Goal: Feedback & Contribution: Submit feedback/report problem

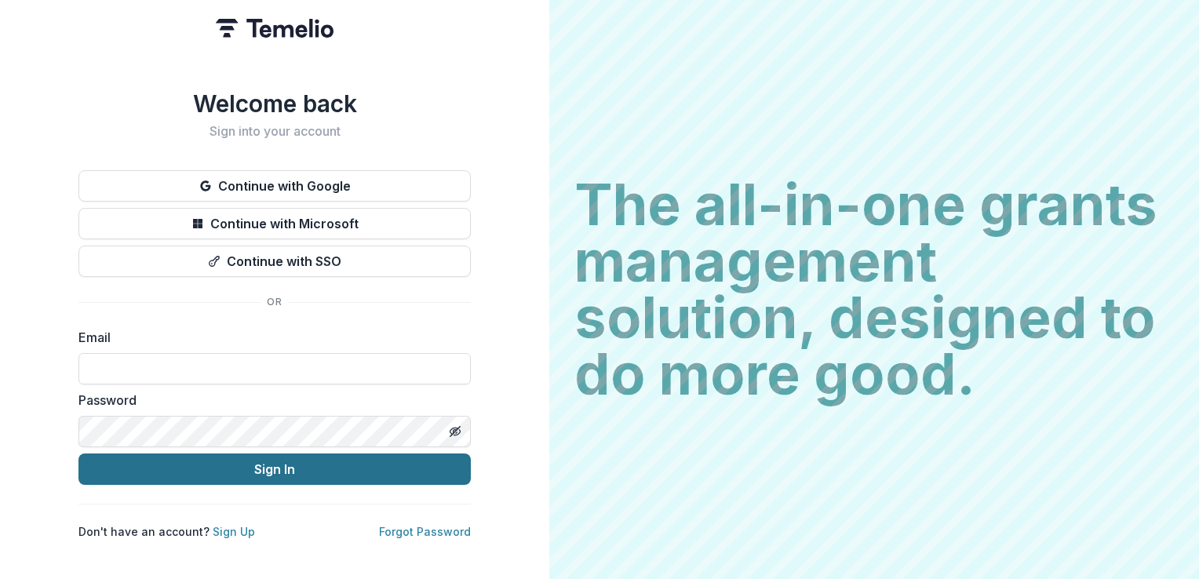
type input "**********"
click at [268, 466] on button "Sign In" at bounding box center [274, 469] width 392 height 31
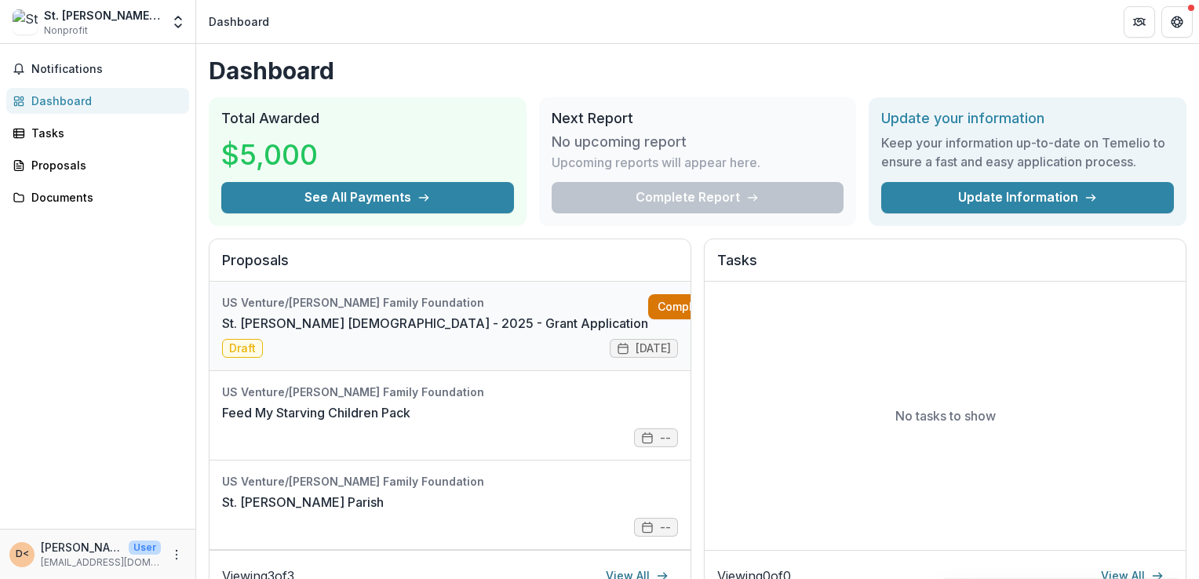
click at [648, 304] on link "Complete" at bounding box center [693, 306] width 90 height 25
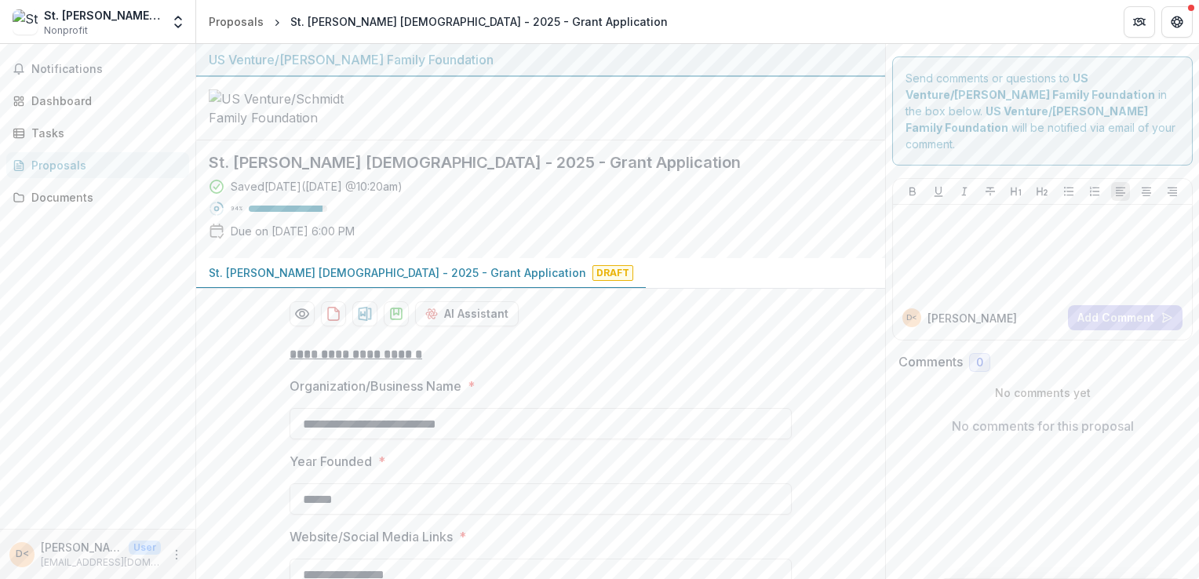
scroll to position [6, 0]
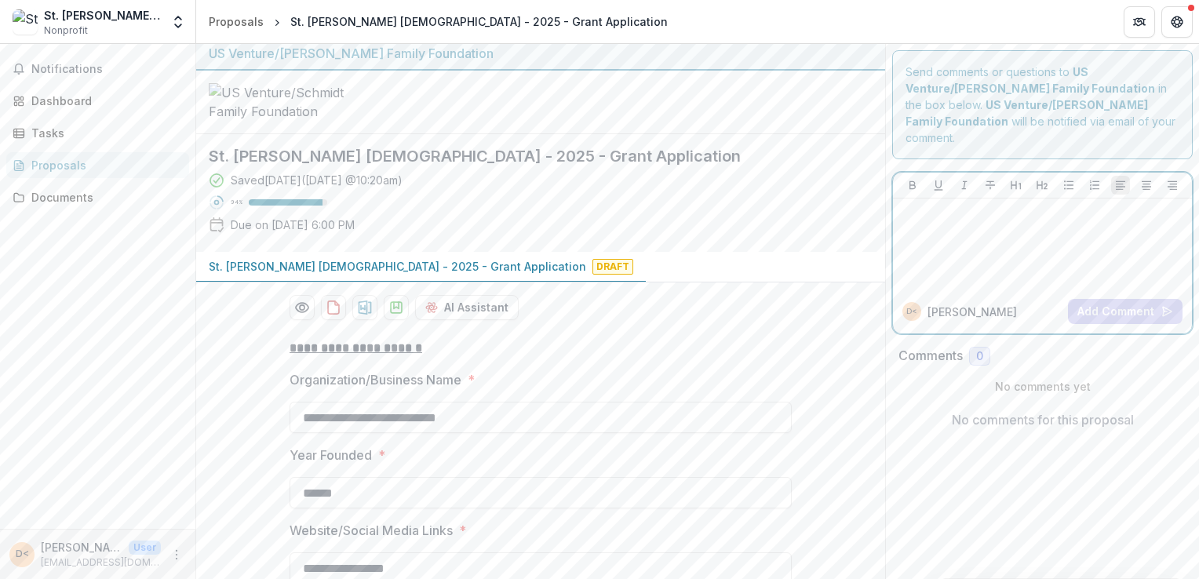
click at [919, 214] on div at bounding box center [1042, 244] width 286 height 78
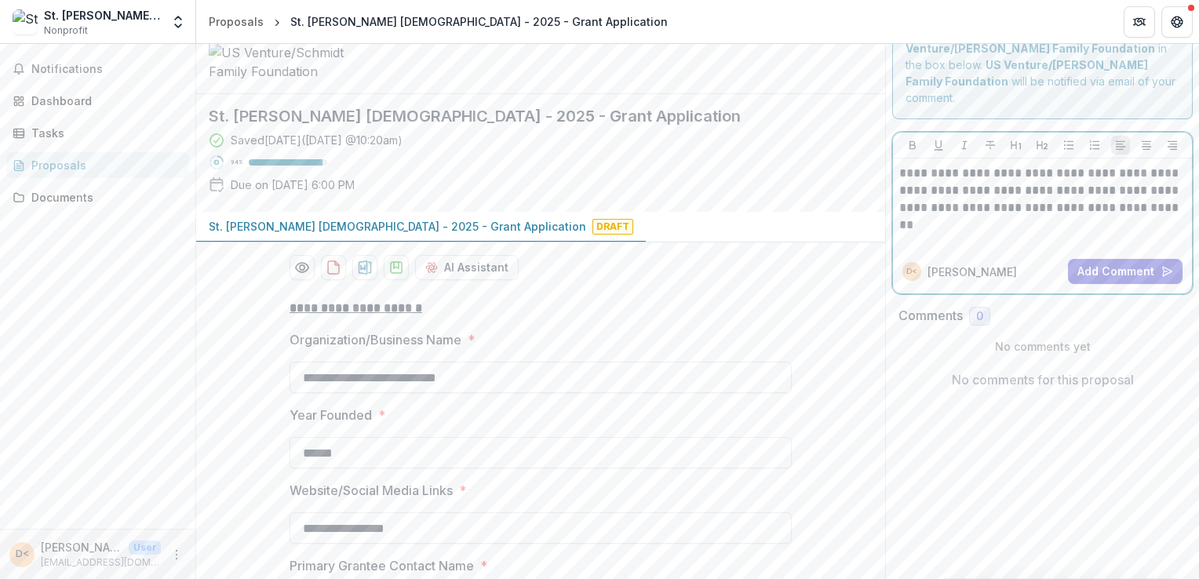
scroll to position [53, 0]
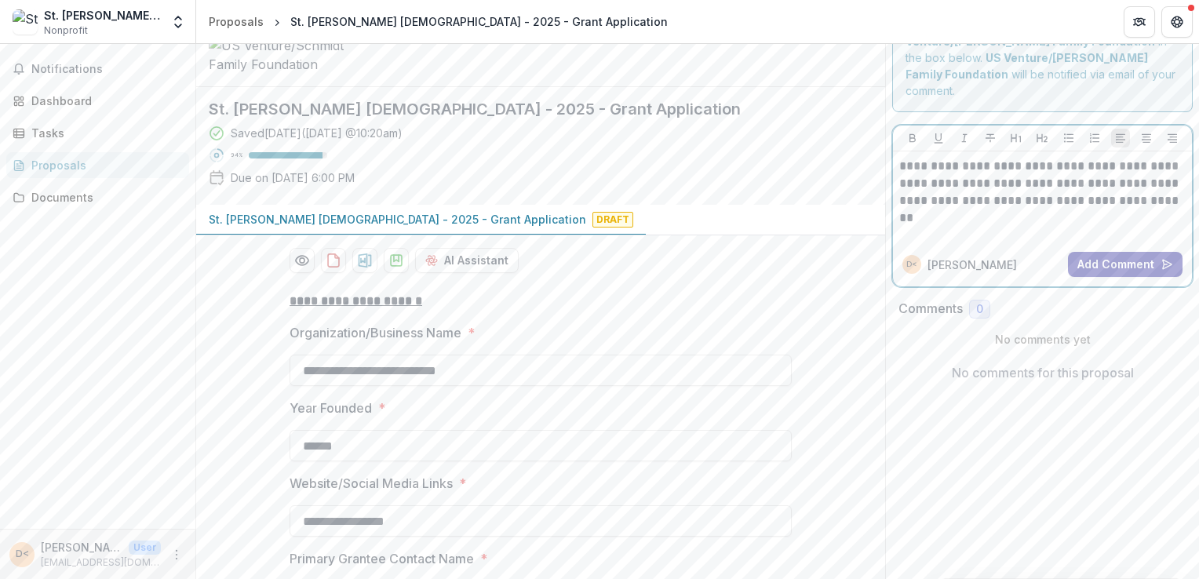
click at [1117, 252] on button "Add Comment" at bounding box center [1125, 264] width 115 height 25
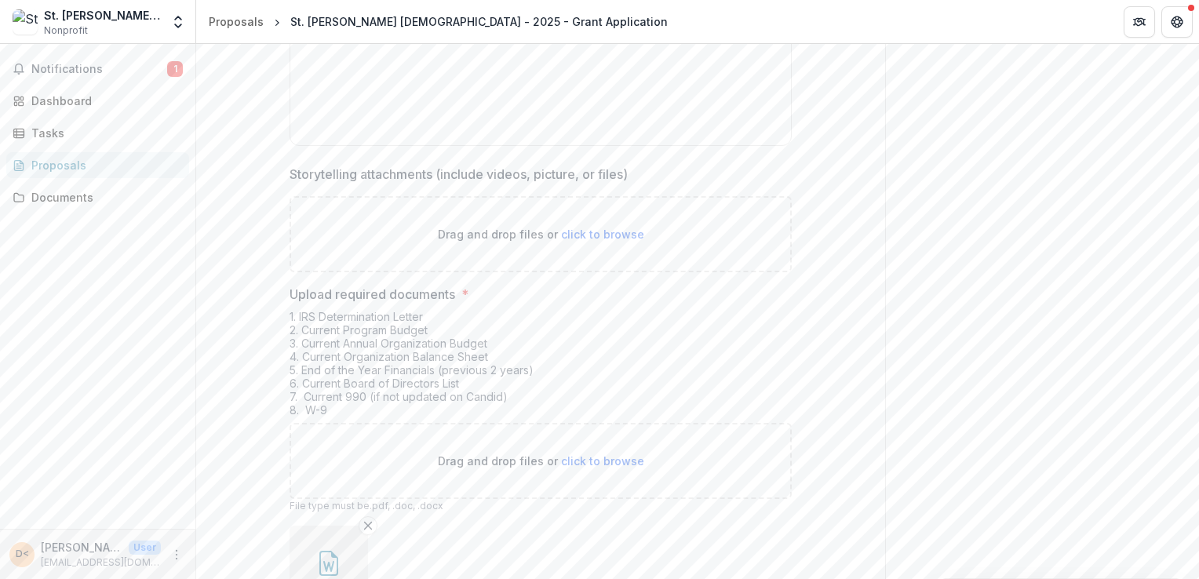
scroll to position [5176, 0]
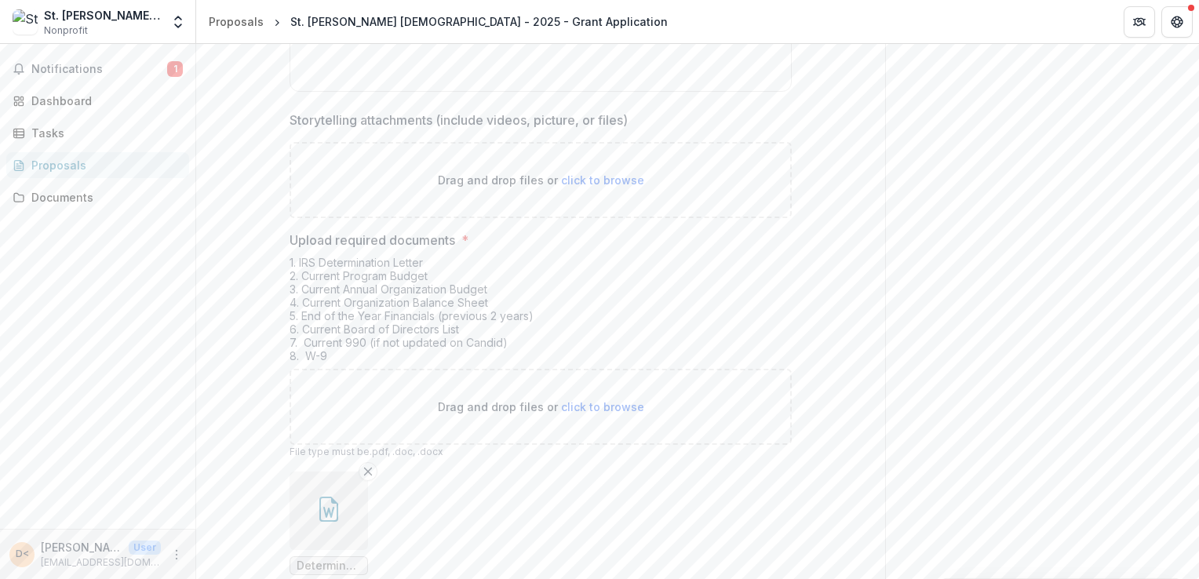
click at [586, 400] on span "click to browse" at bounding box center [602, 406] width 83 height 13
type input "**********"
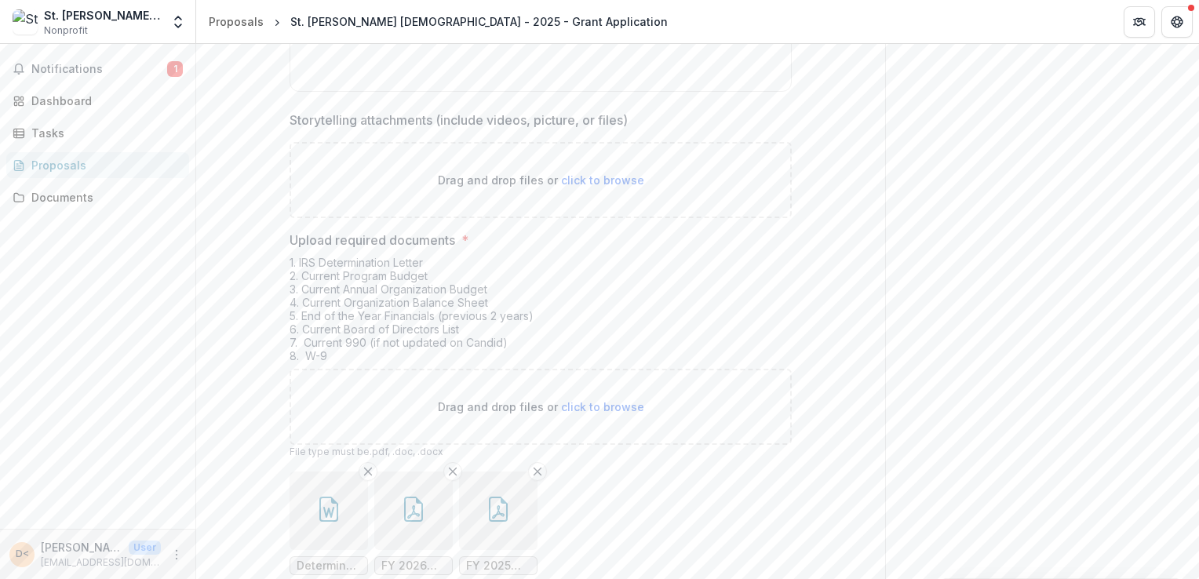
click at [581, 400] on span "click to browse" at bounding box center [602, 406] width 83 height 13
click at [600, 400] on span "click to browse" at bounding box center [602, 406] width 83 height 13
type input "**********"
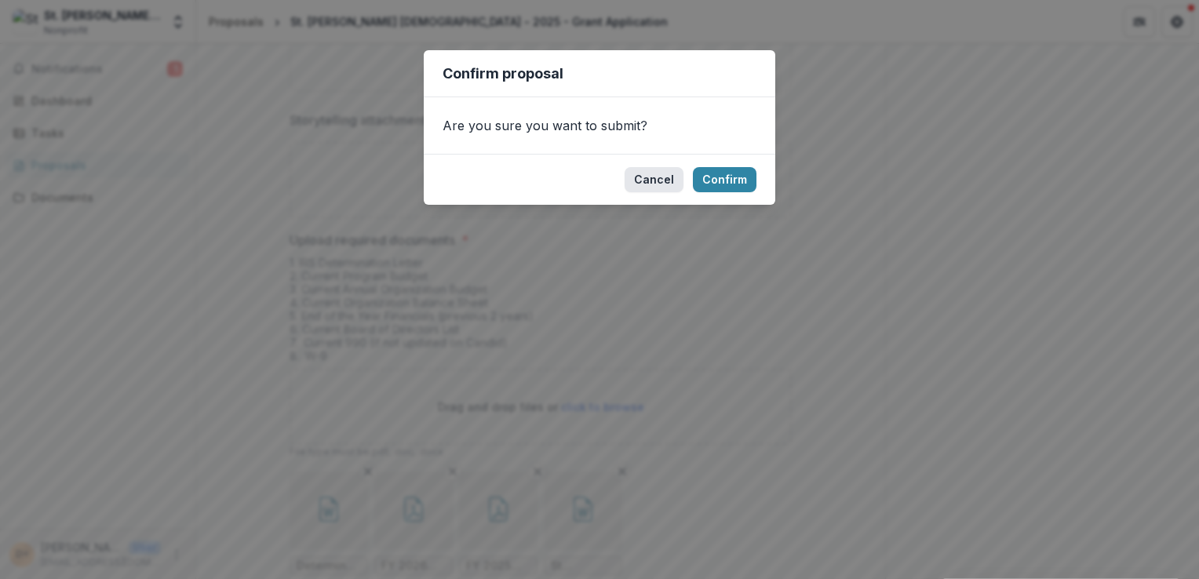
click at [647, 185] on button "Cancel" at bounding box center [654, 179] width 59 height 25
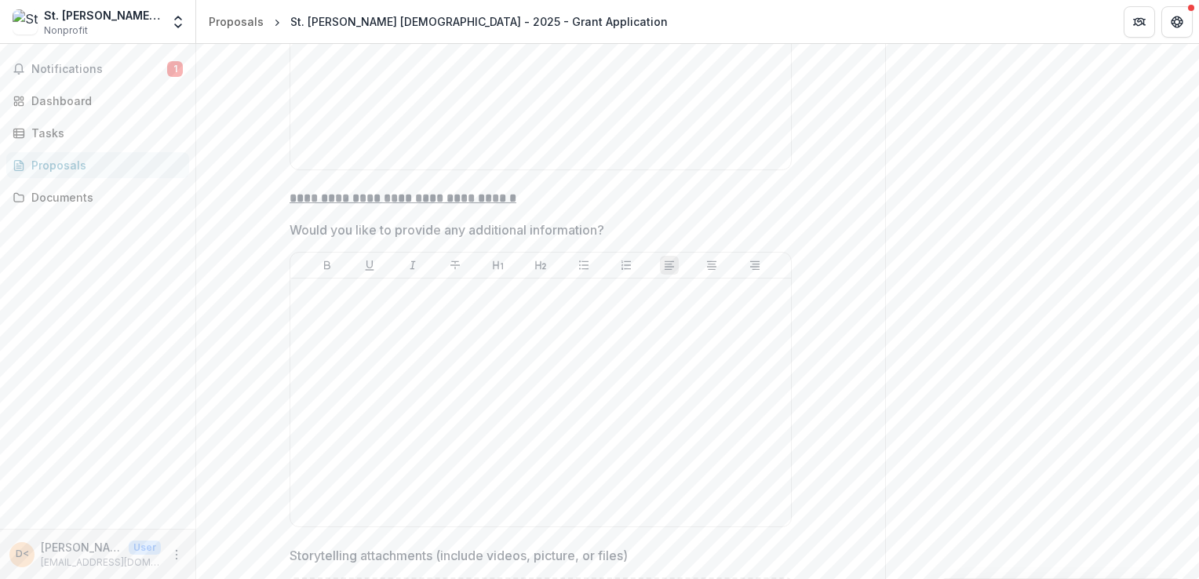
scroll to position [4761, 0]
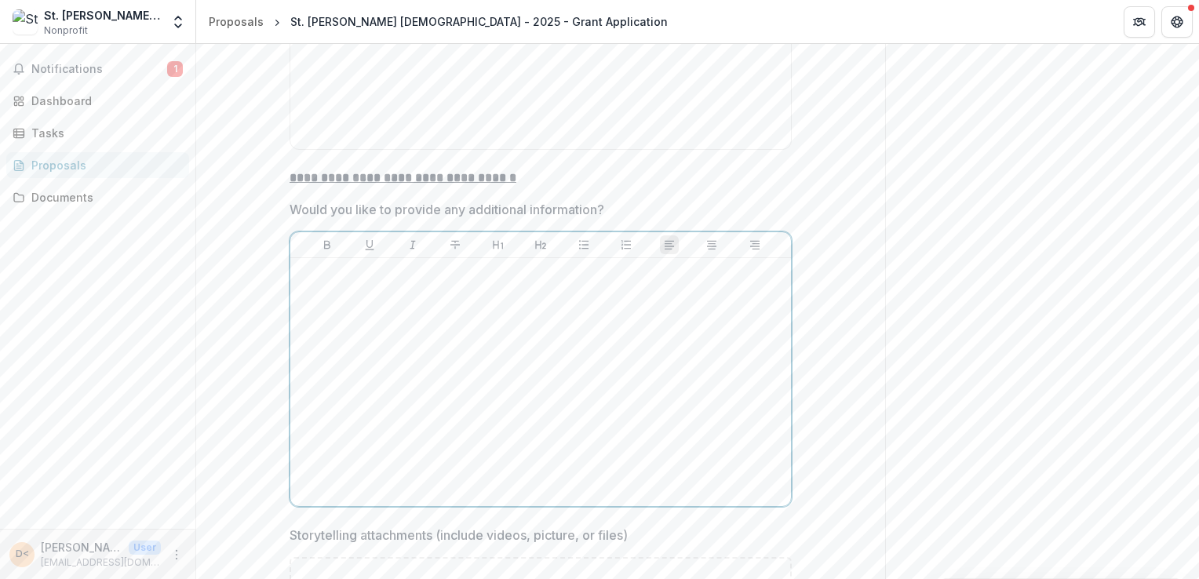
click at [312, 264] on p at bounding box center [541, 272] width 488 height 17
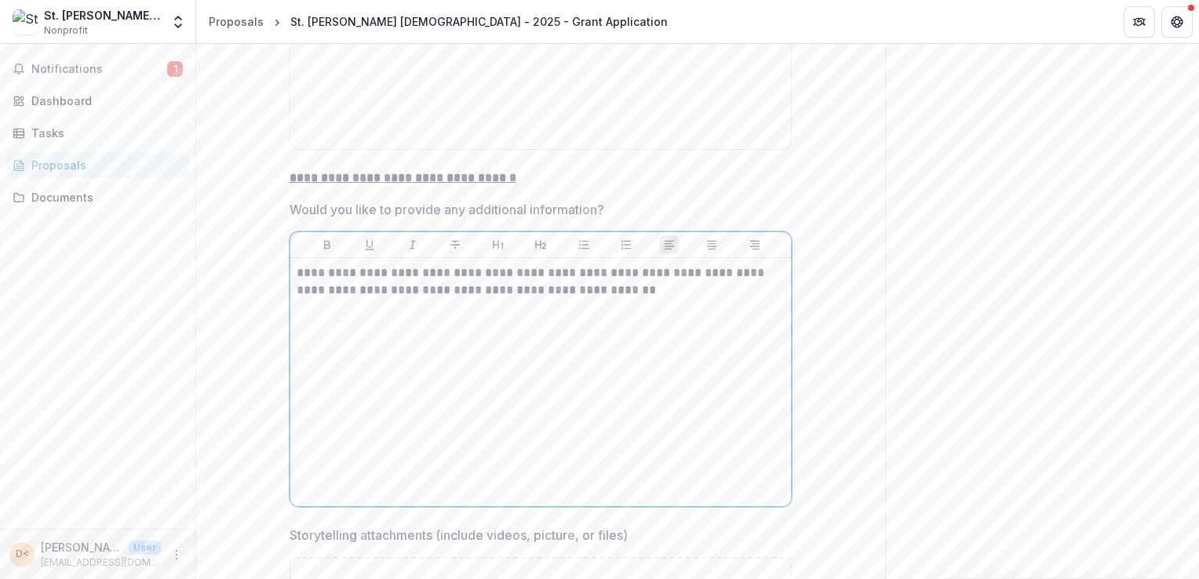
click at [628, 264] on p "**********" at bounding box center [541, 281] width 488 height 35
click at [731, 264] on p "**********" at bounding box center [541, 290] width 488 height 52
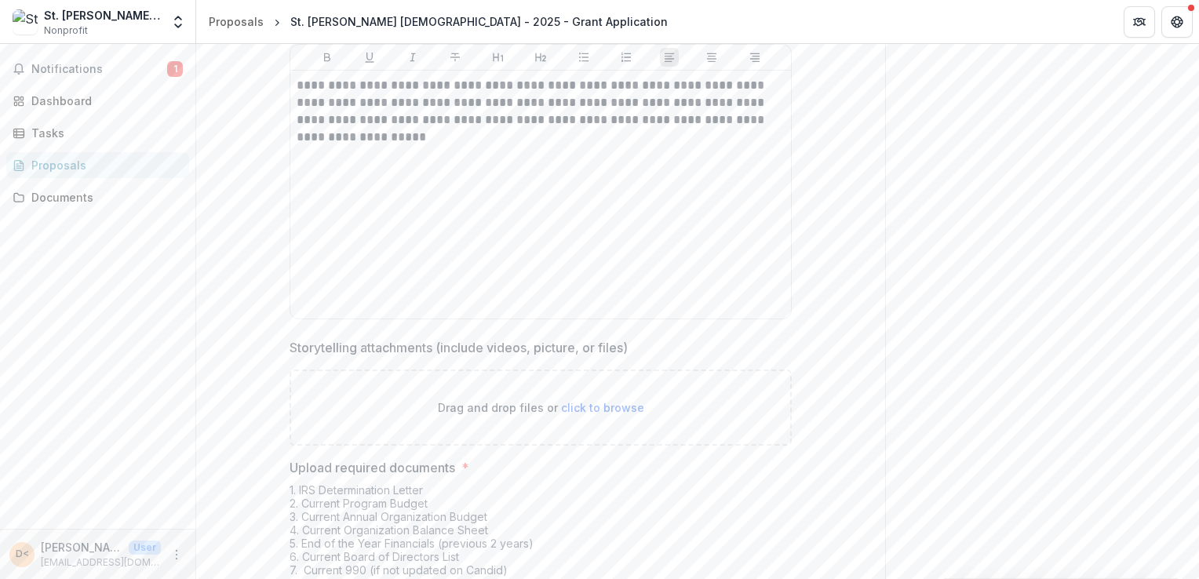
scroll to position [4955, 0]
click at [596, 395] on span "click to browse" at bounding box center [602, 401] width 83 height 13
type input "**********"
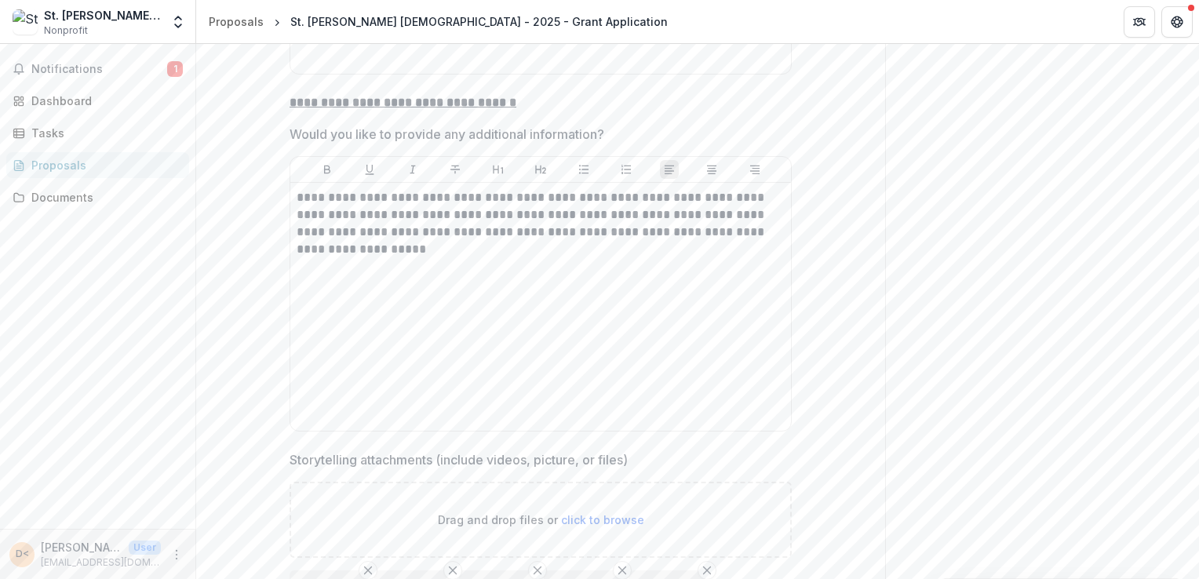
scroll to position [5304, 0]
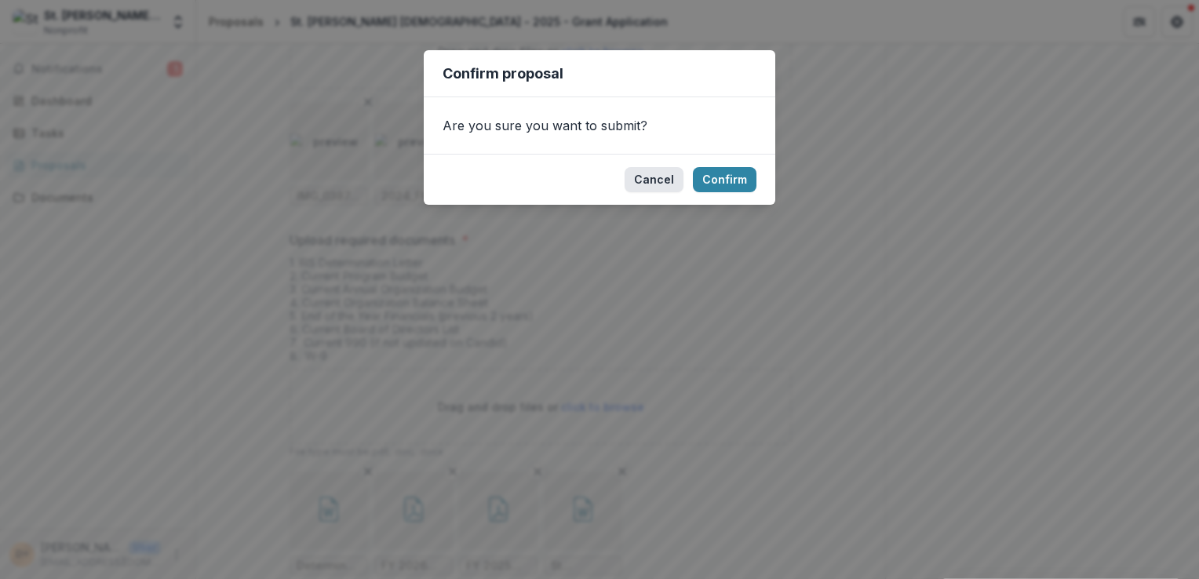
click at [643, 177] on button "Cancel" at bounding box center [654, 179] width 59 height 25
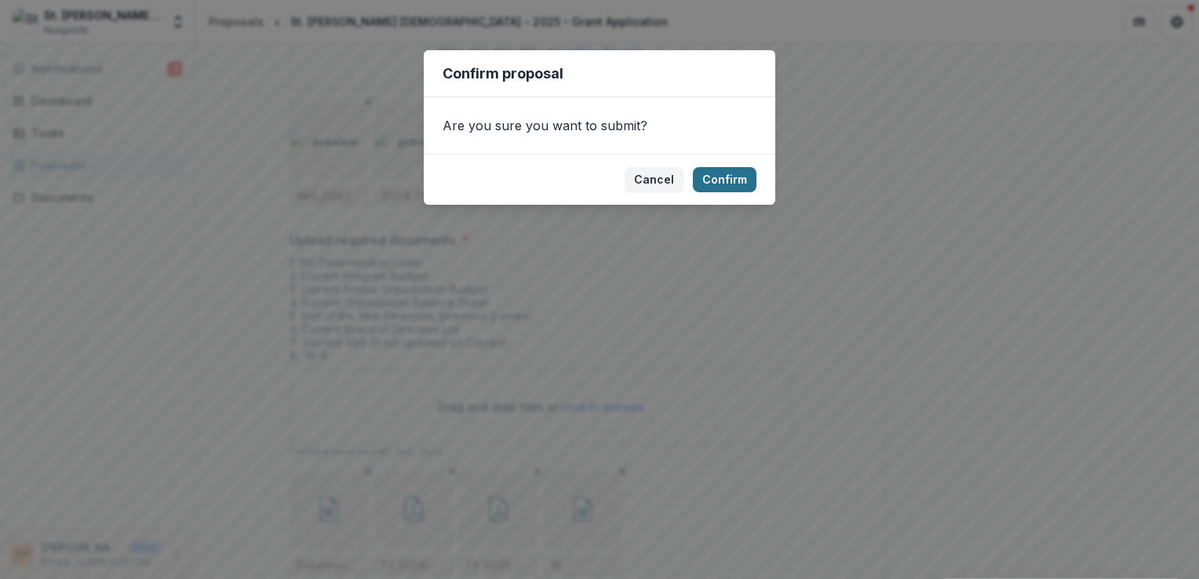
click at [711, 174] on button "Confirm" at bounding box center [725, 179] width 64 height 25
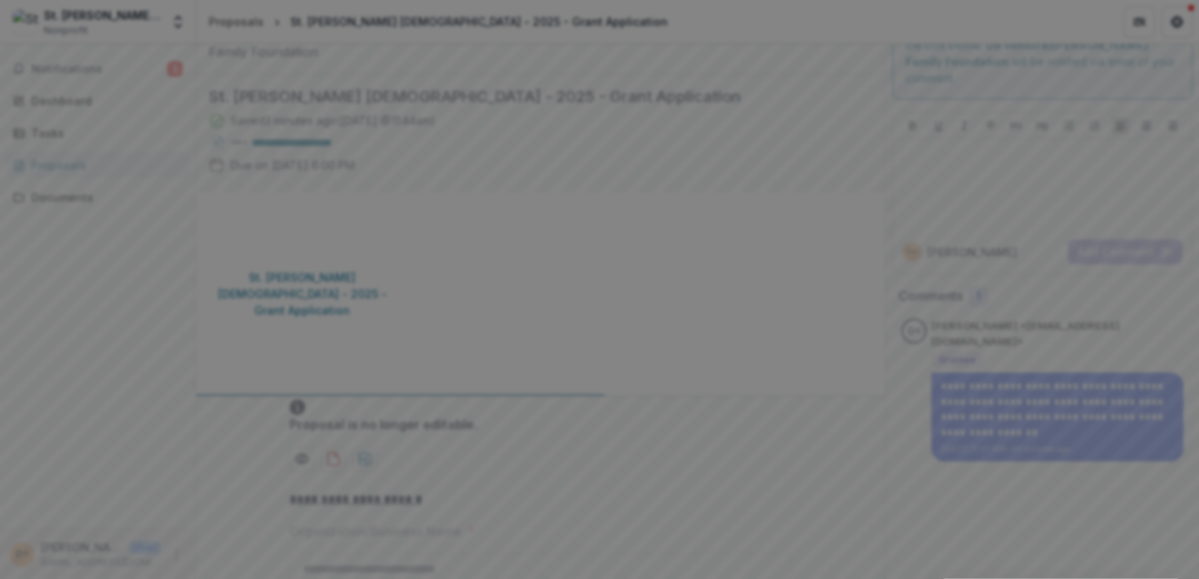
scroll to position [0, 0]
click at [361, 17] on icon "Close" at bounding box center [354, 11] width 13 height 13
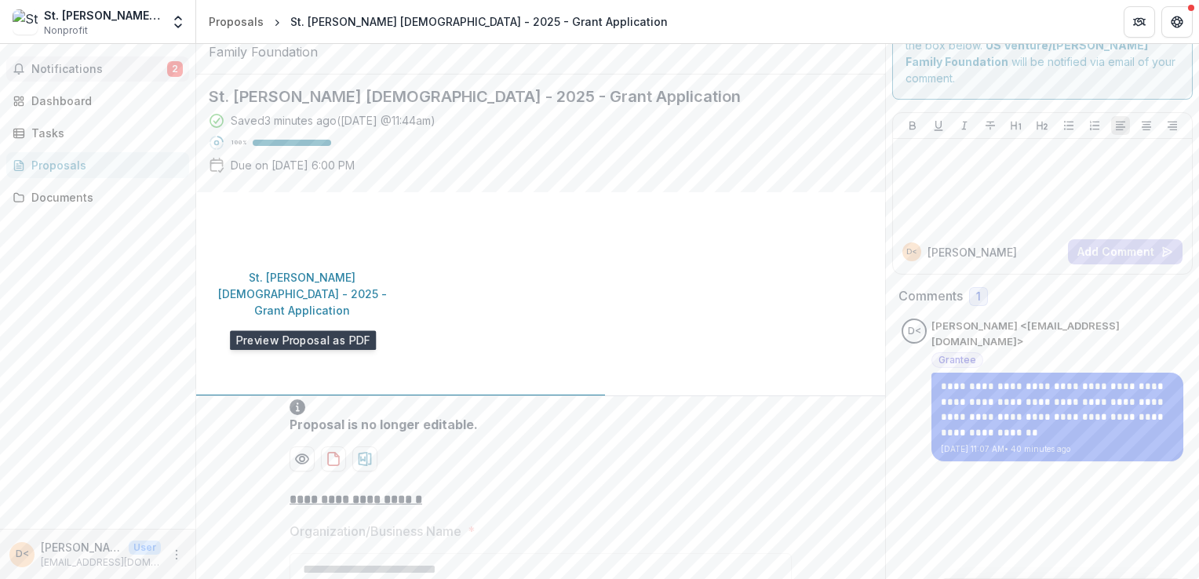
click at [99, 66] on span "Notifications" at bounding box center [99, 69] width 136 height 13
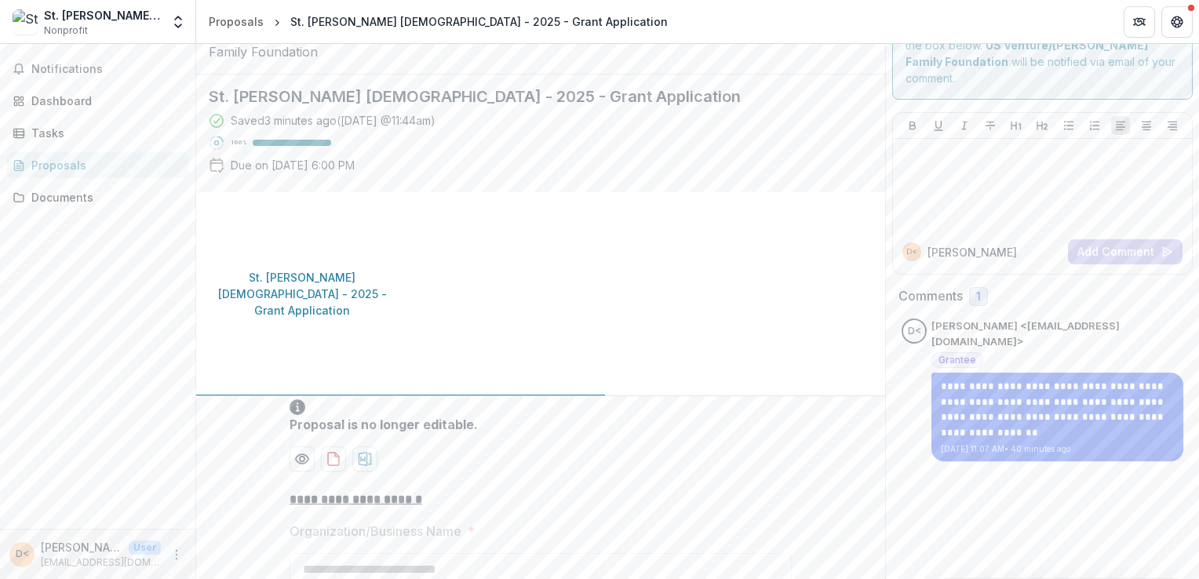
click at [74, 350] on div "Notifications Dashboard Tasks Proposals Documents" at bounding box center [97, 286] width 195 height 485
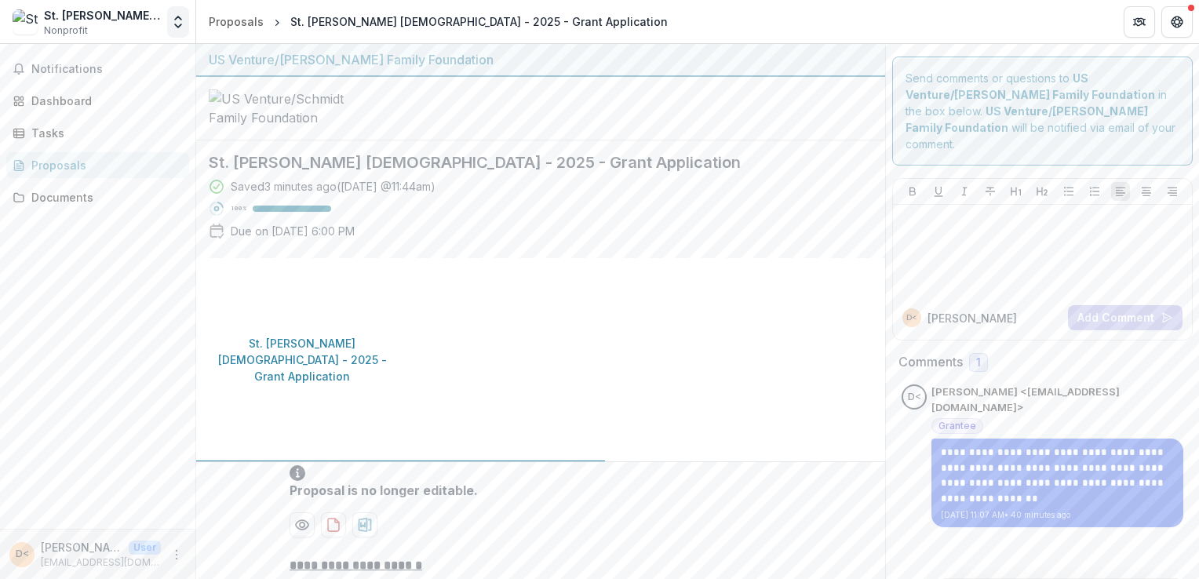
click at [177, 27] on icon "Open entity switcher" at bounding box center [178, 22] width 16 height 16
click at [174, 559] on icon "More" at bounding box center [176, 554] width 13 height 13
click at [242, 547] on button "Logout" at bounding box center [280, 547] width 168 height 26
